Goal: Book appointment/travel/reservation

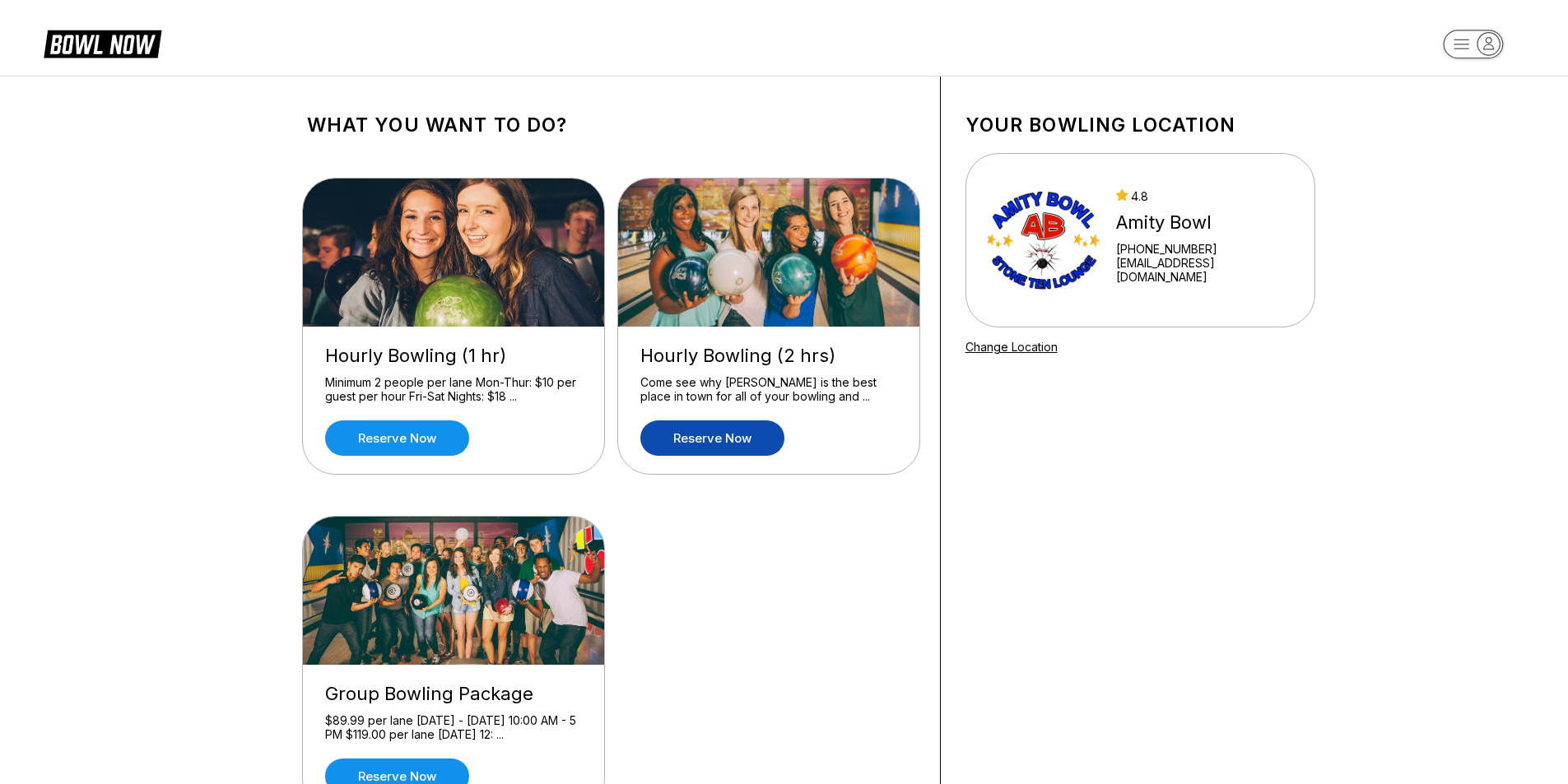
click at [718, 431] on link "Reserve now" at bounding box center [712, 438] width 144 height 35
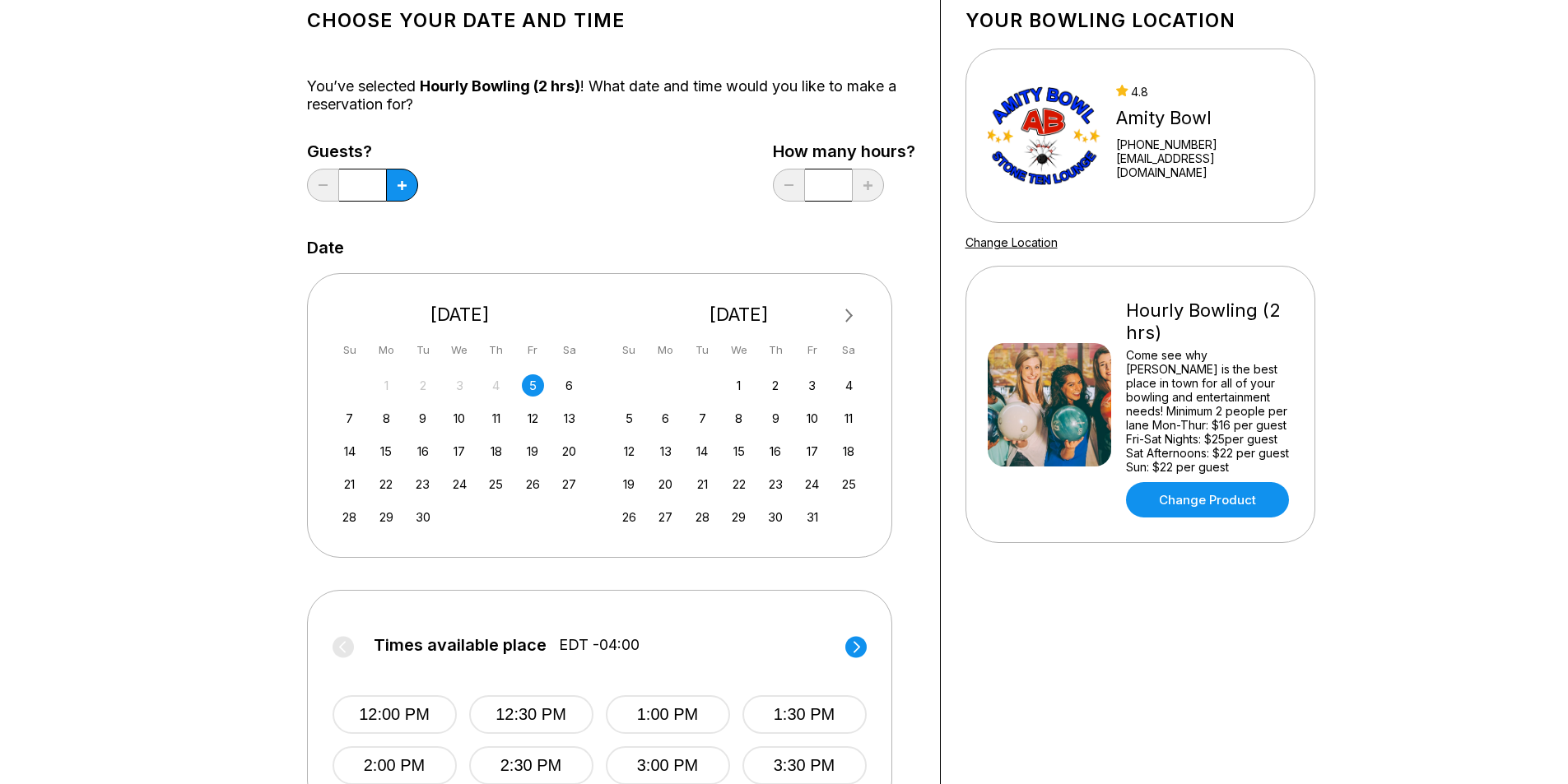
scroll to position [329, 0]
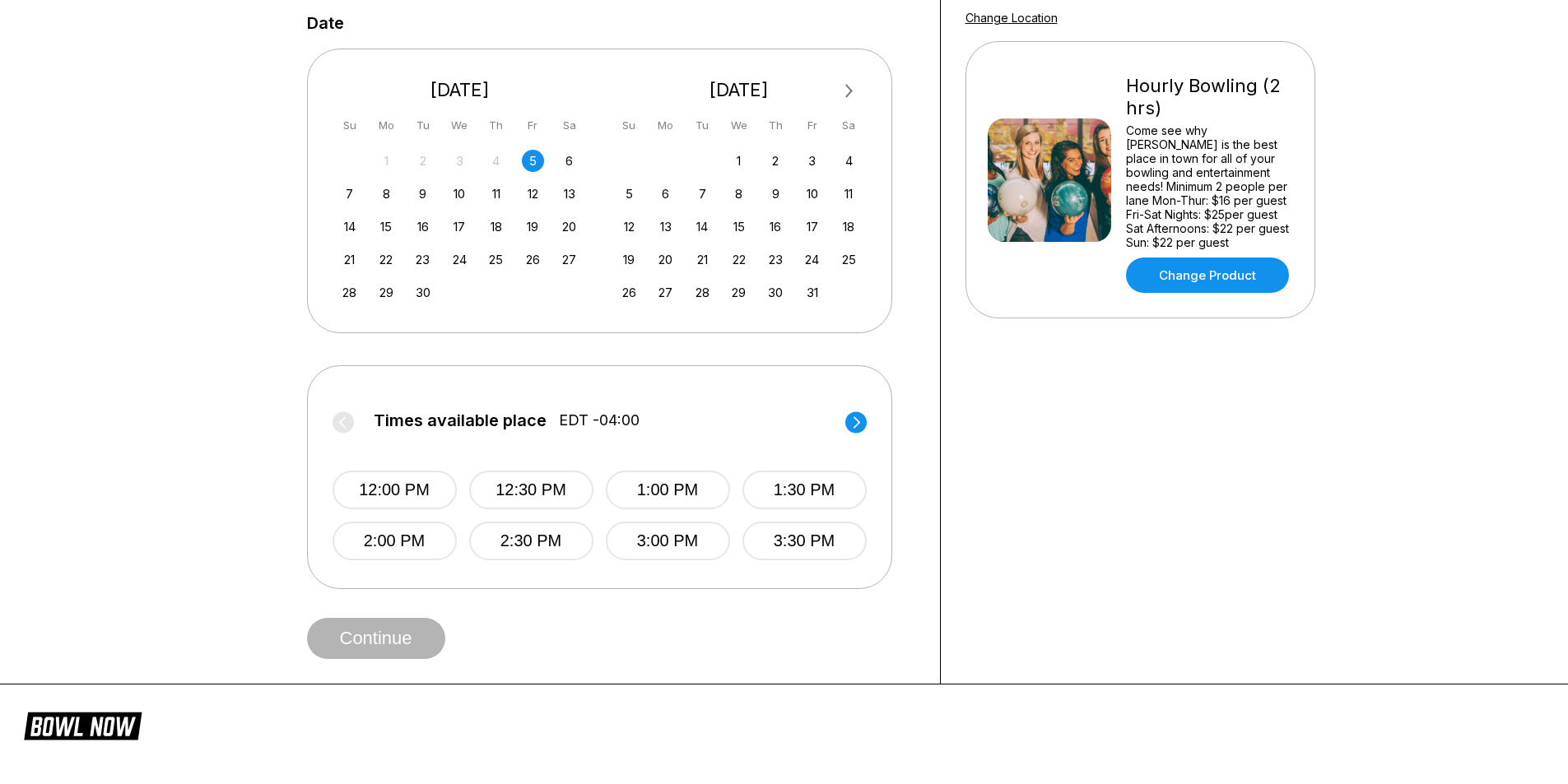
click at [854, 416] on circle at bounding box center [856, 422] width 22 height 22
click at [805, 546] on button "7:30 PM" at bounding box center [804, 540] width 124 height 38
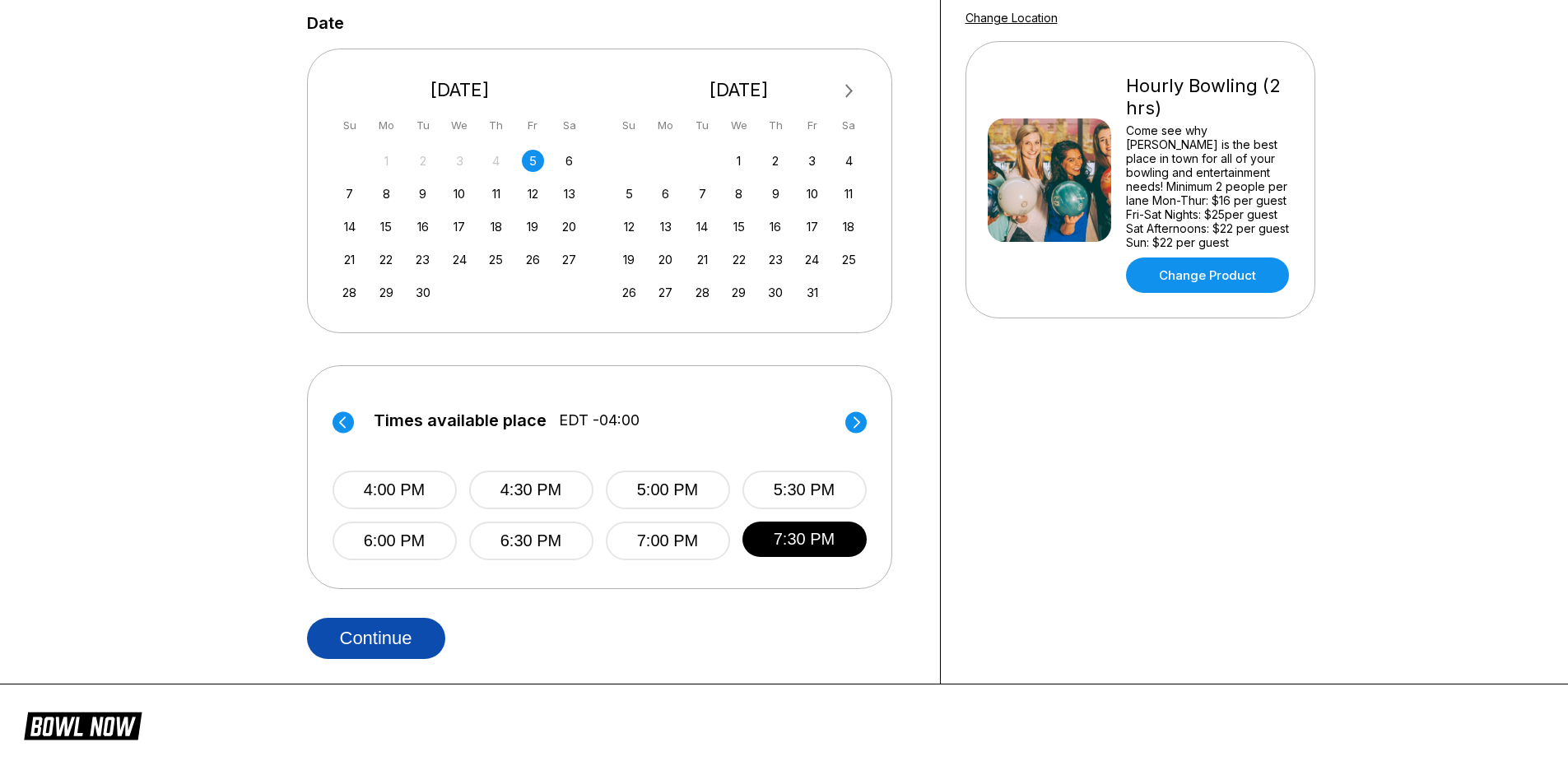
click at [399, 642] on button "Continue" at bounding box center [376, 638] width 139 height 41
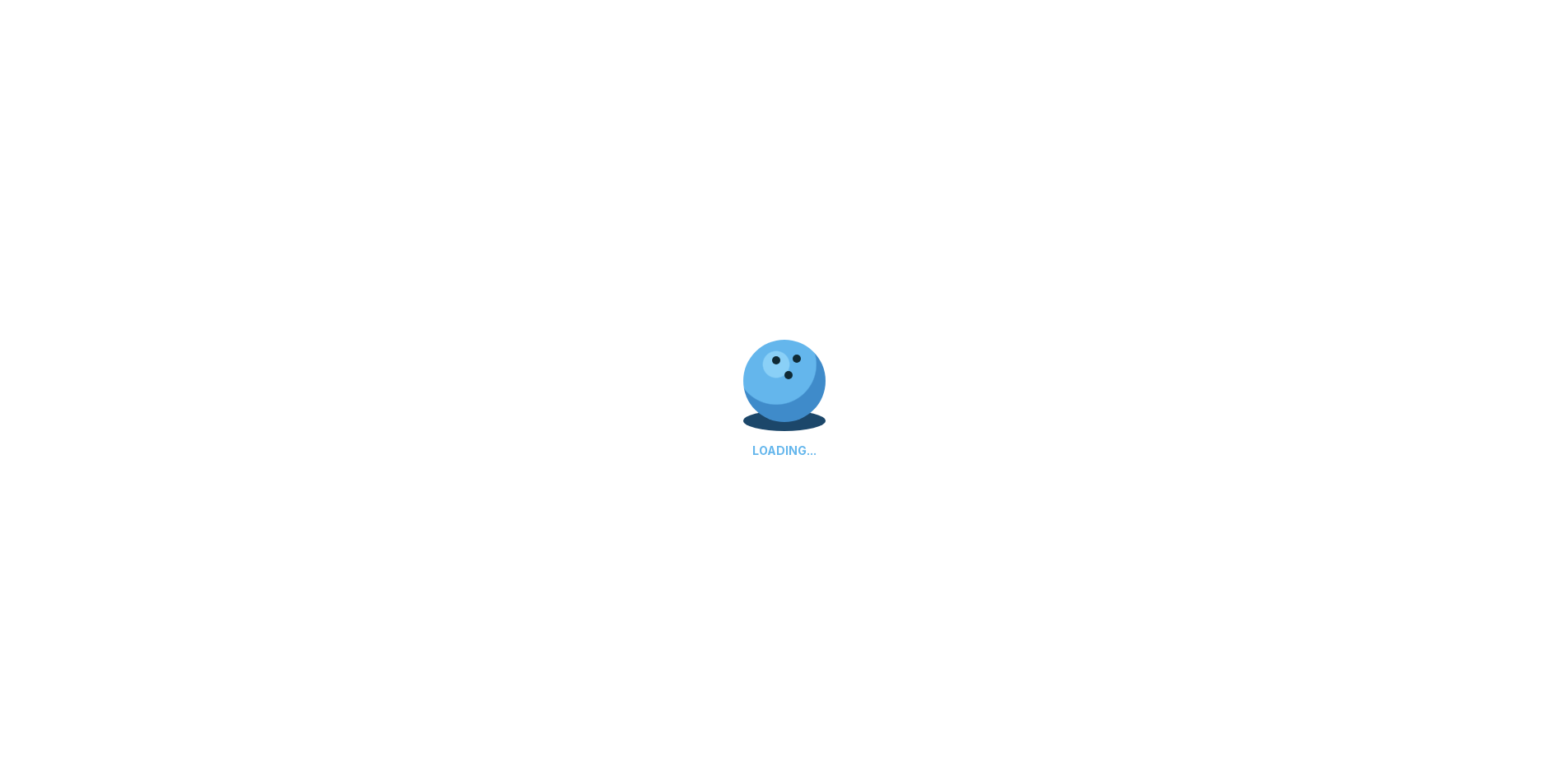
select select "**"
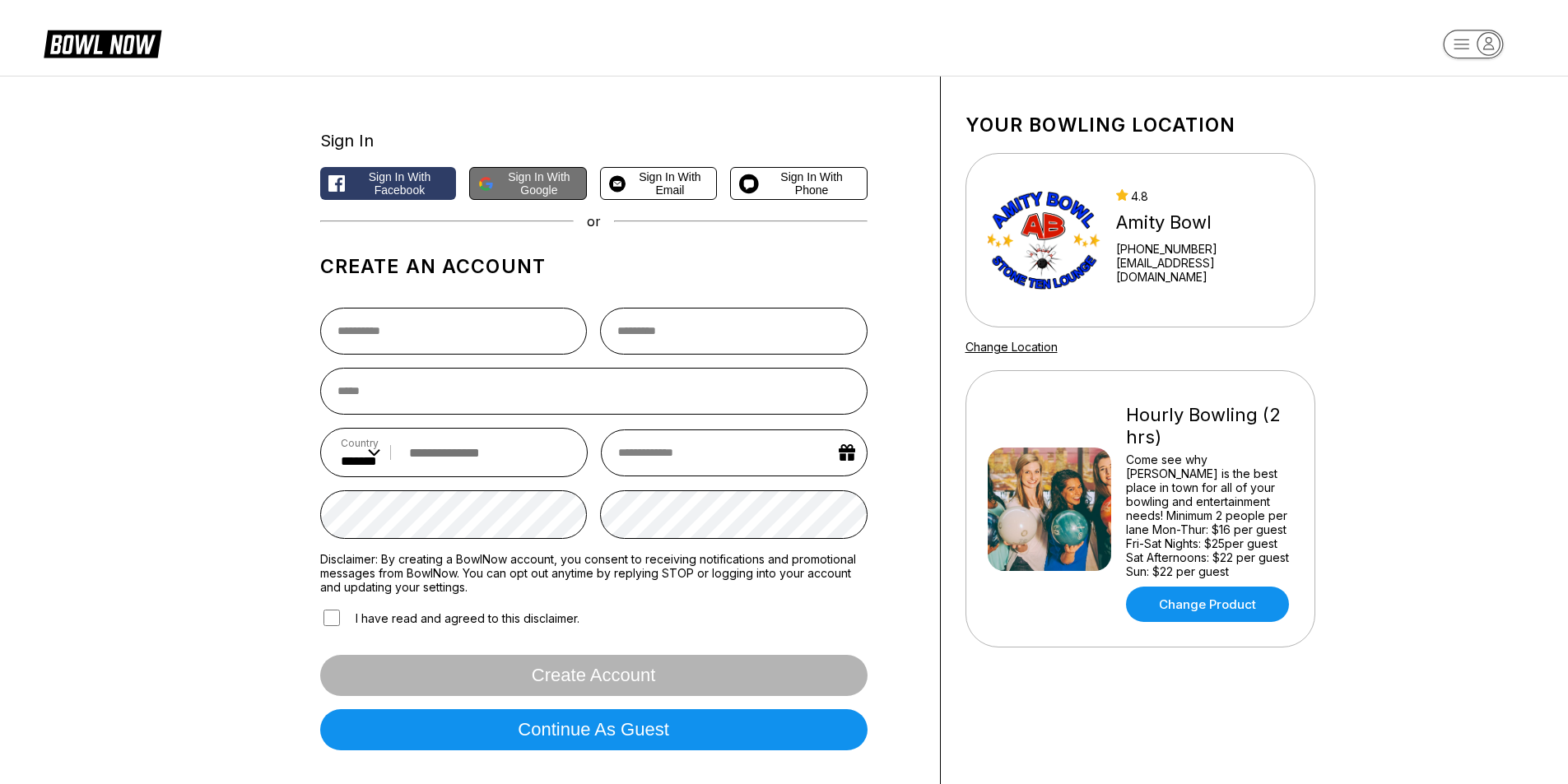
click at [518, 192] on span "Sign in with Google" at bounding box center [539, 183] width 78 height 27
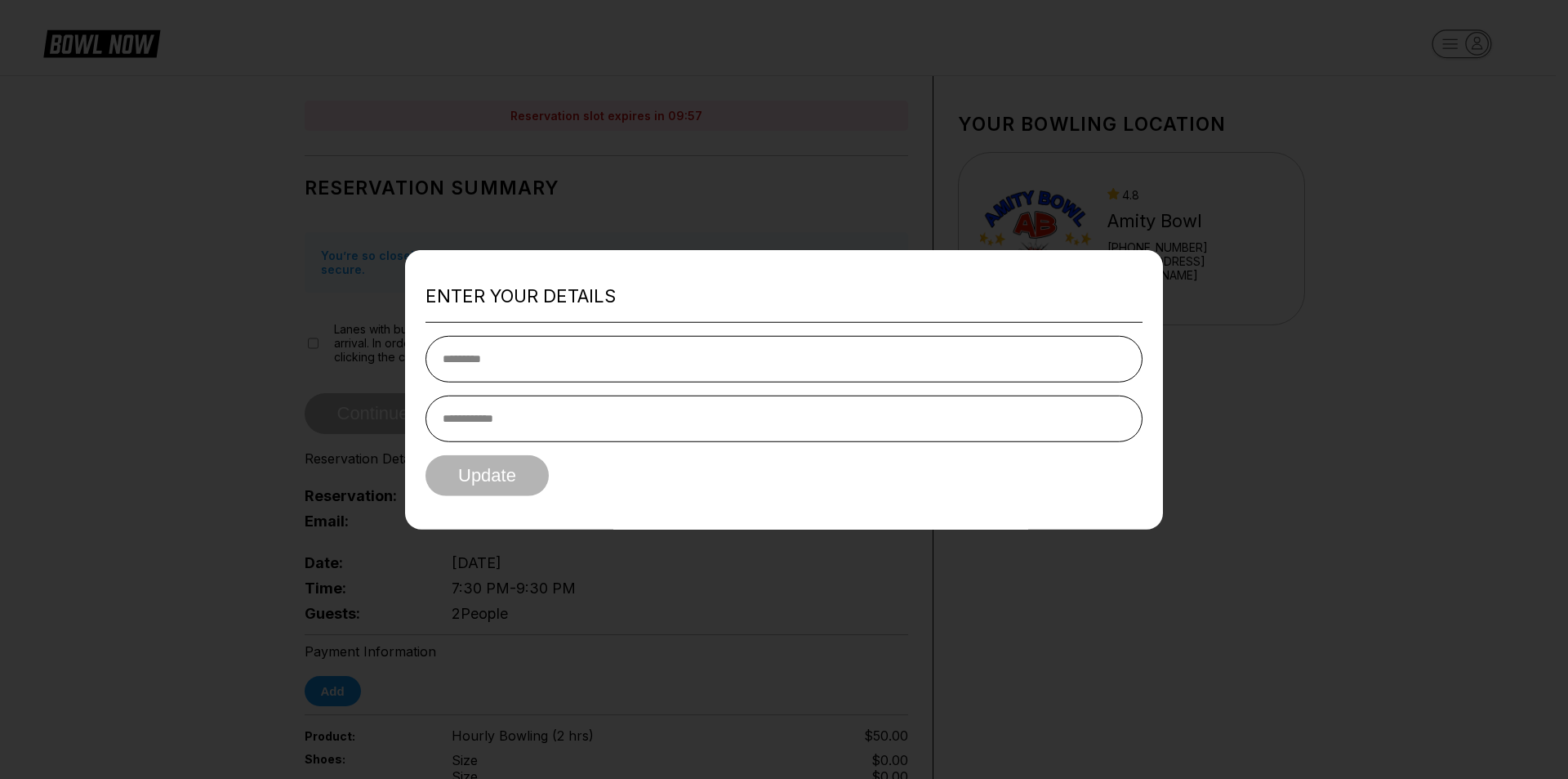
click at [571, 380] on input "text" at bounding box center [784, 359] width 717 height 46
type input "******"
click at [523, 427] on input "tel" at bounding box center [784, 419] width 717 height 46
type input "**********"
drag, startPoint x: 503, startPoint y: 487, endPoint x: 504, endPoint y: 467, distance: 20.0
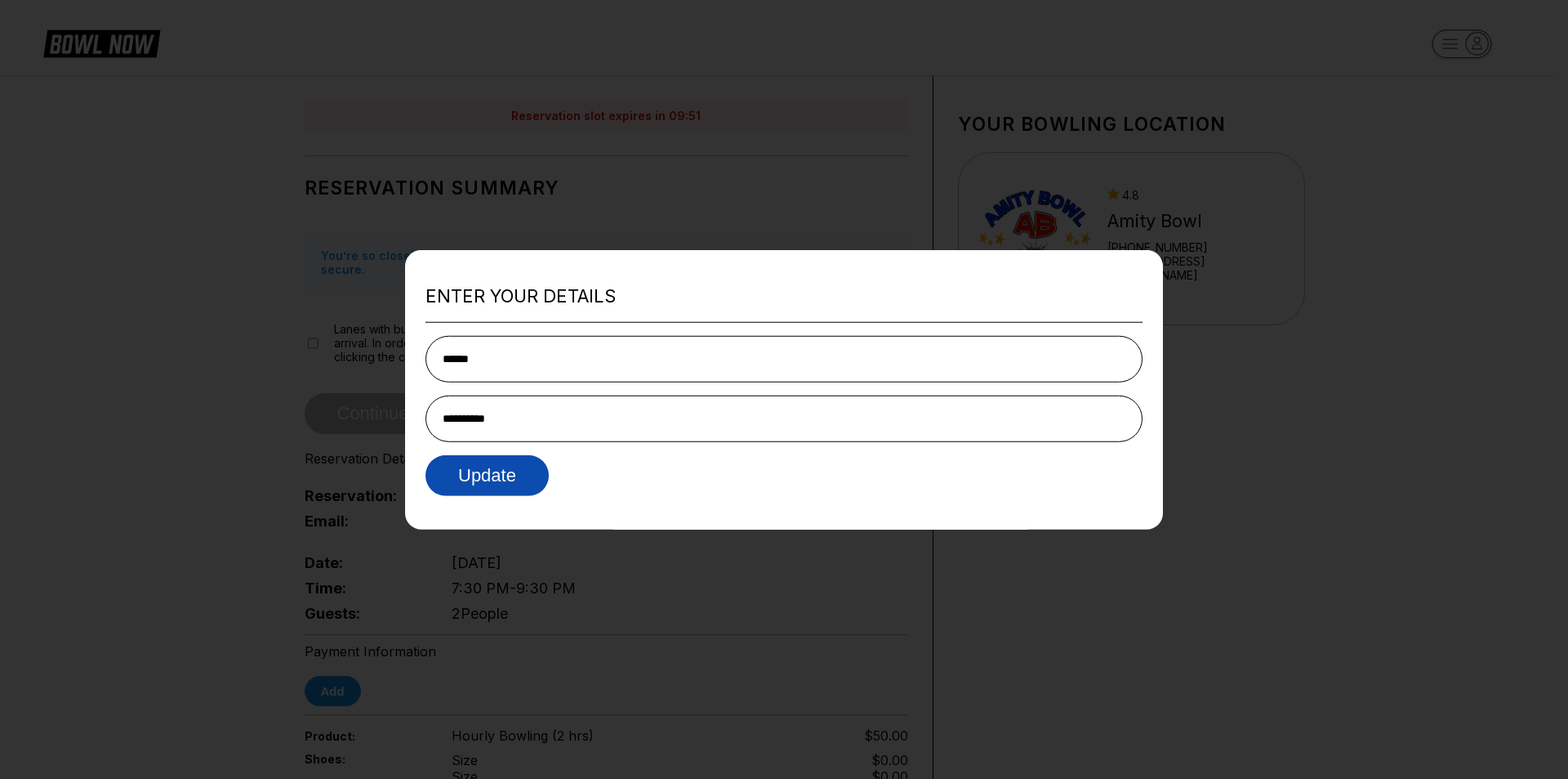
click at [502, 484] on button "Update" at bounding box center [487, 475] width 123 height 41
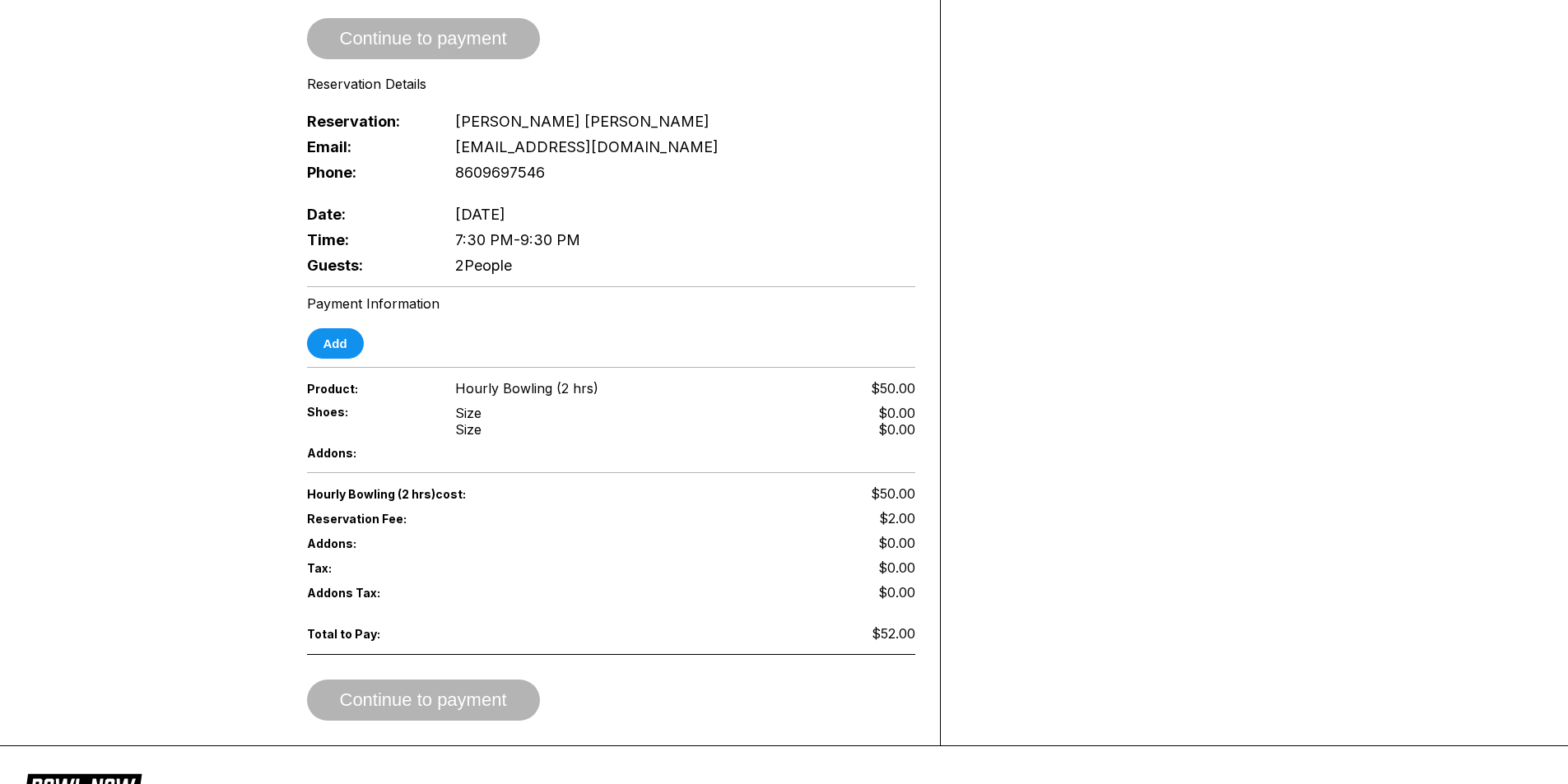
scroll to position [411, 0]
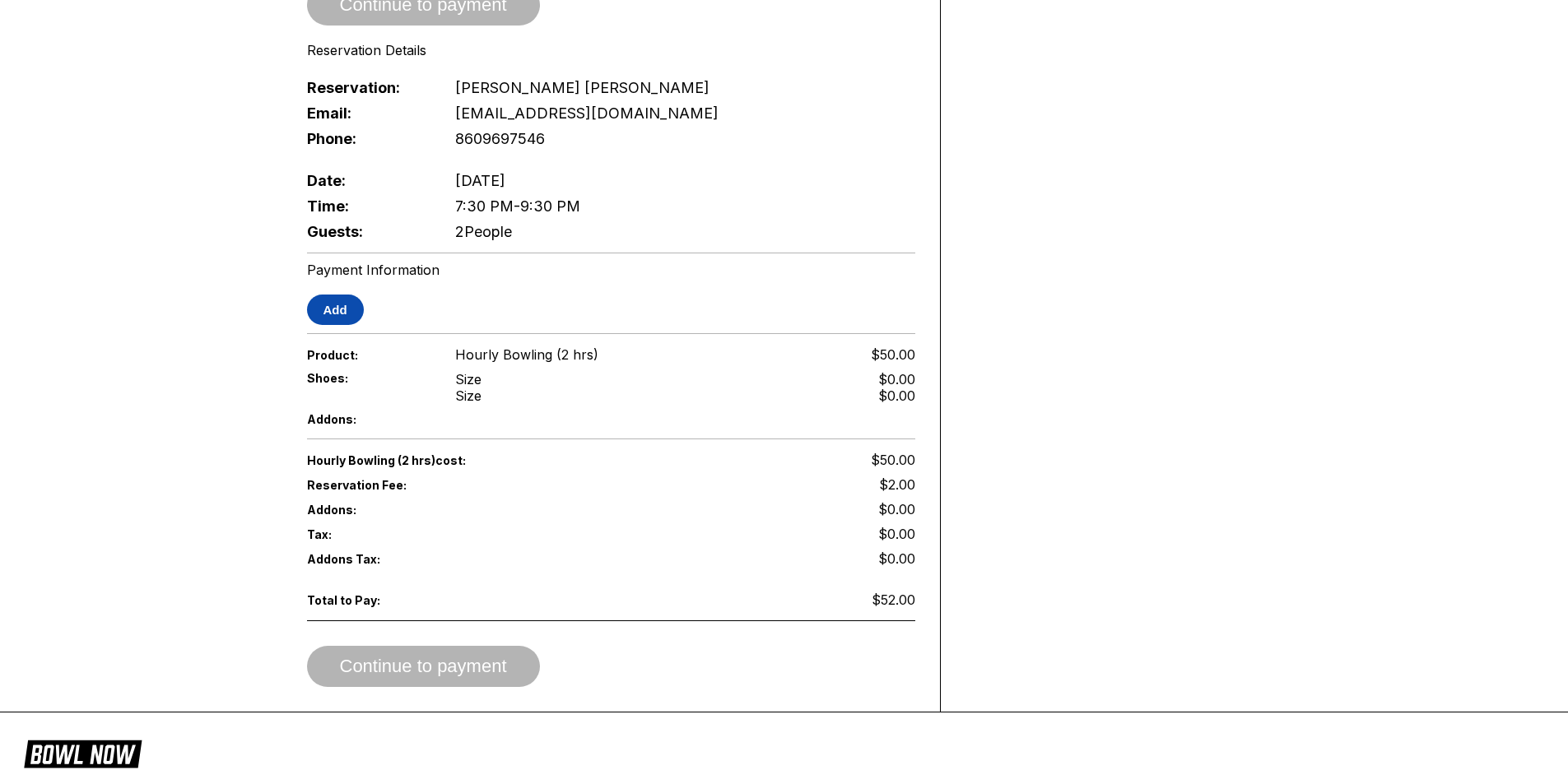
click at [342, 295] on button "Add" at bounding box center [335, 309] width 57 height 30
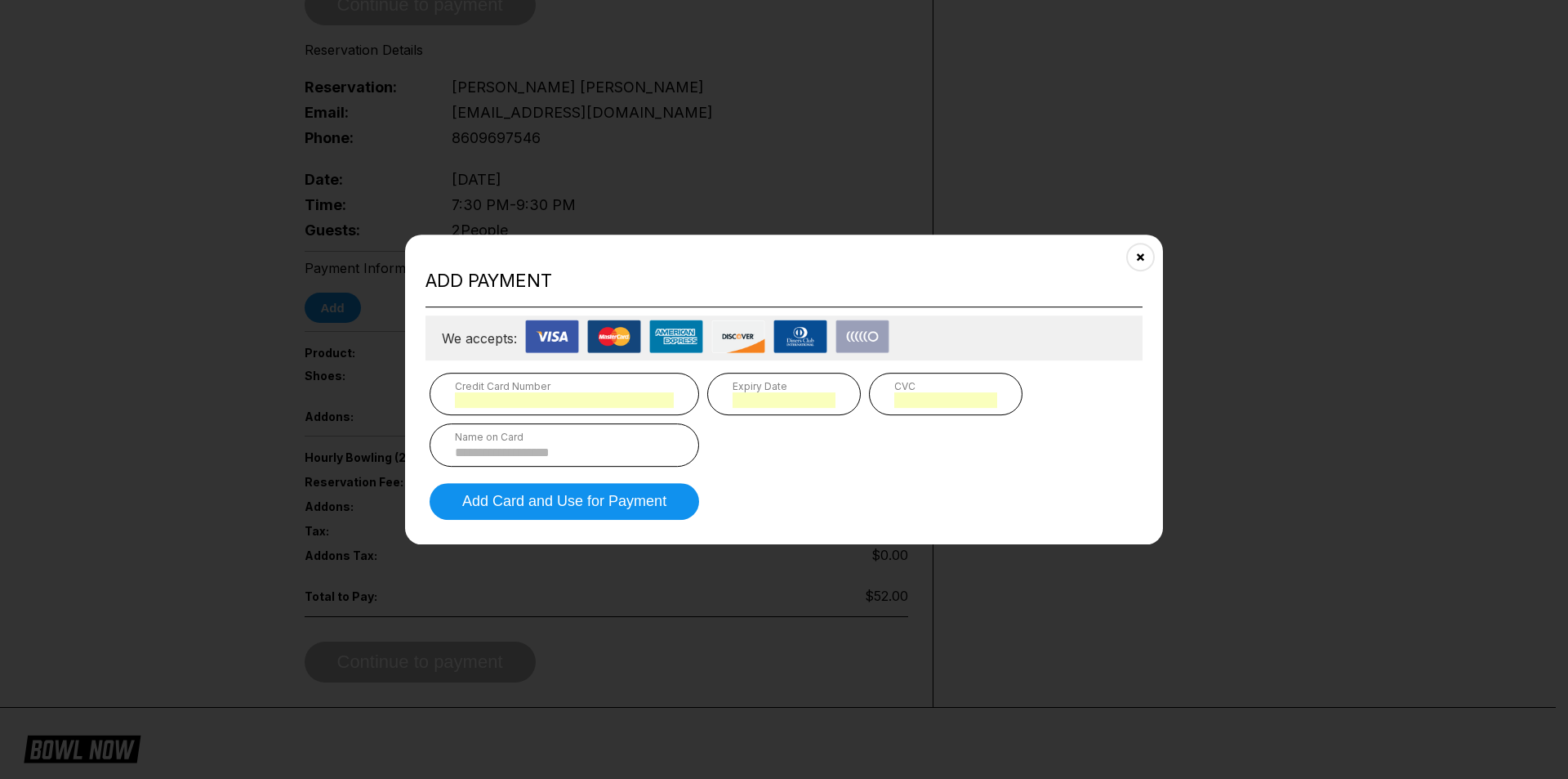
click at [523, 450] on input at bounding box center [564, 452] width 219 height 14
click at [1146, 260] on button "Close" at bounding box center [1141, 256] width 40 height 40
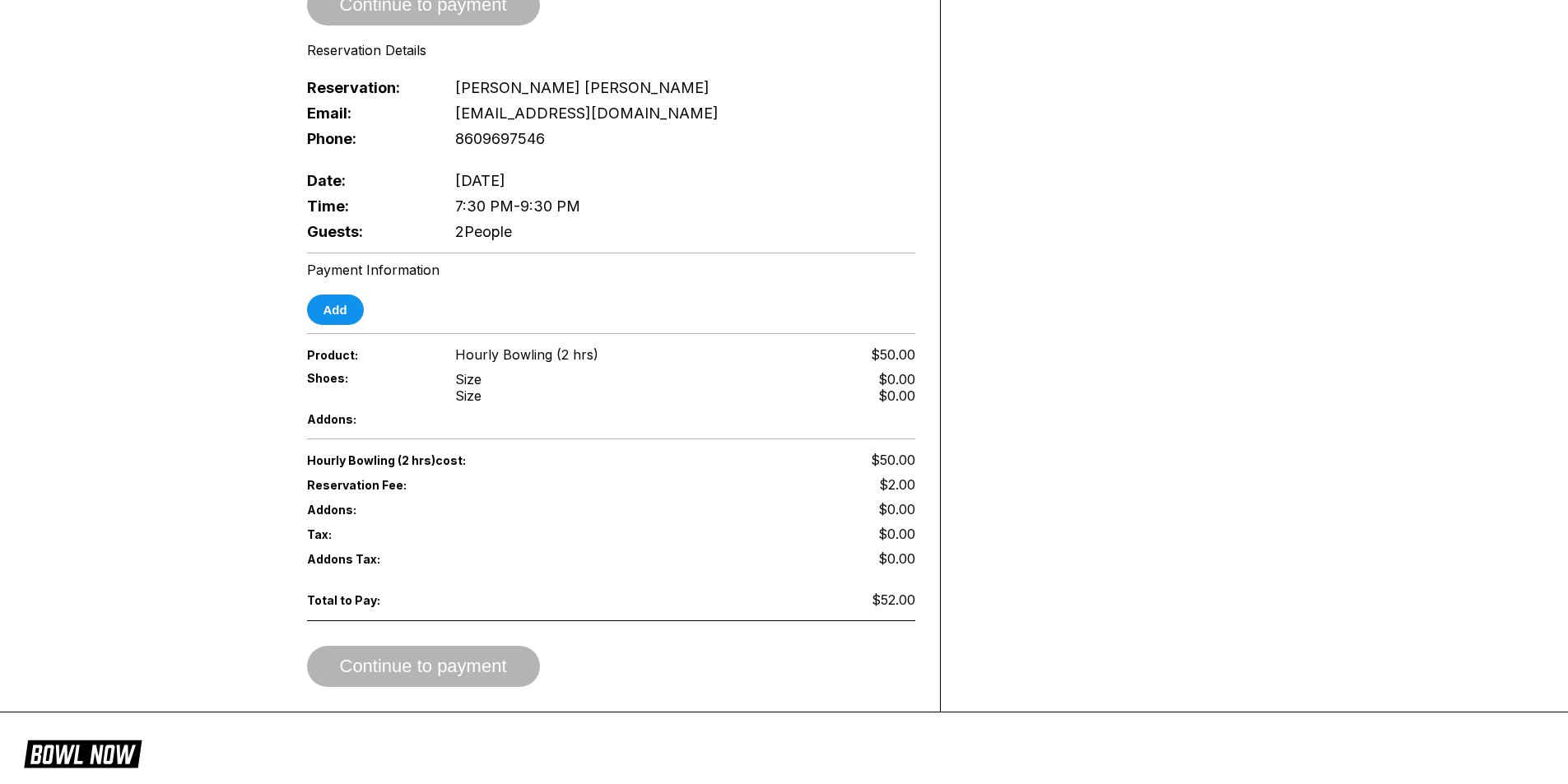
scroll to position [0, 0]
